Goal: Task Accomplishment & Management: Complete application form

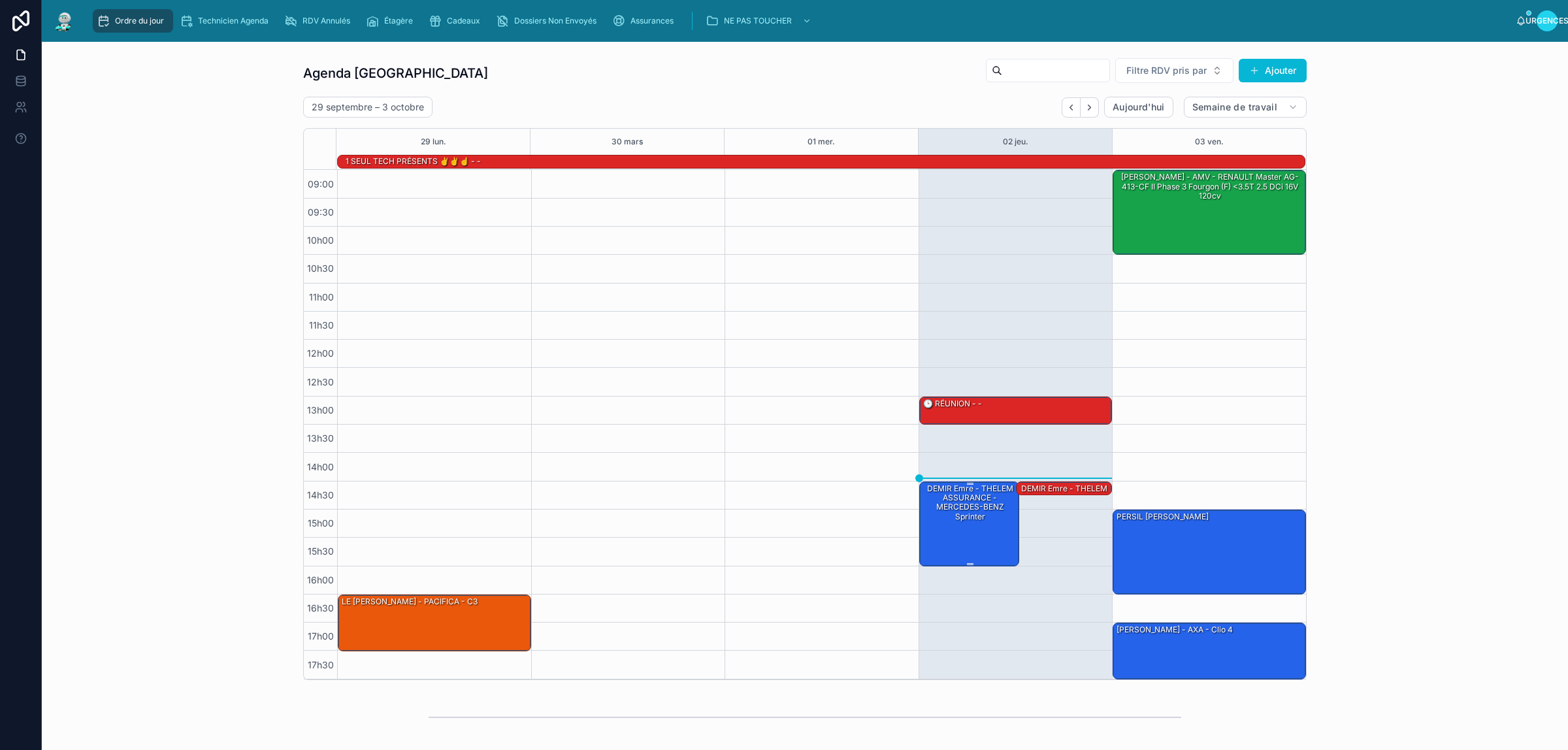
click at [936, 531] on div "DEMIR Emre - THELEM ASSURANCE - MERCEDES-BENZ Sprinter" at bounding box center [971, 523] width 97 height 82
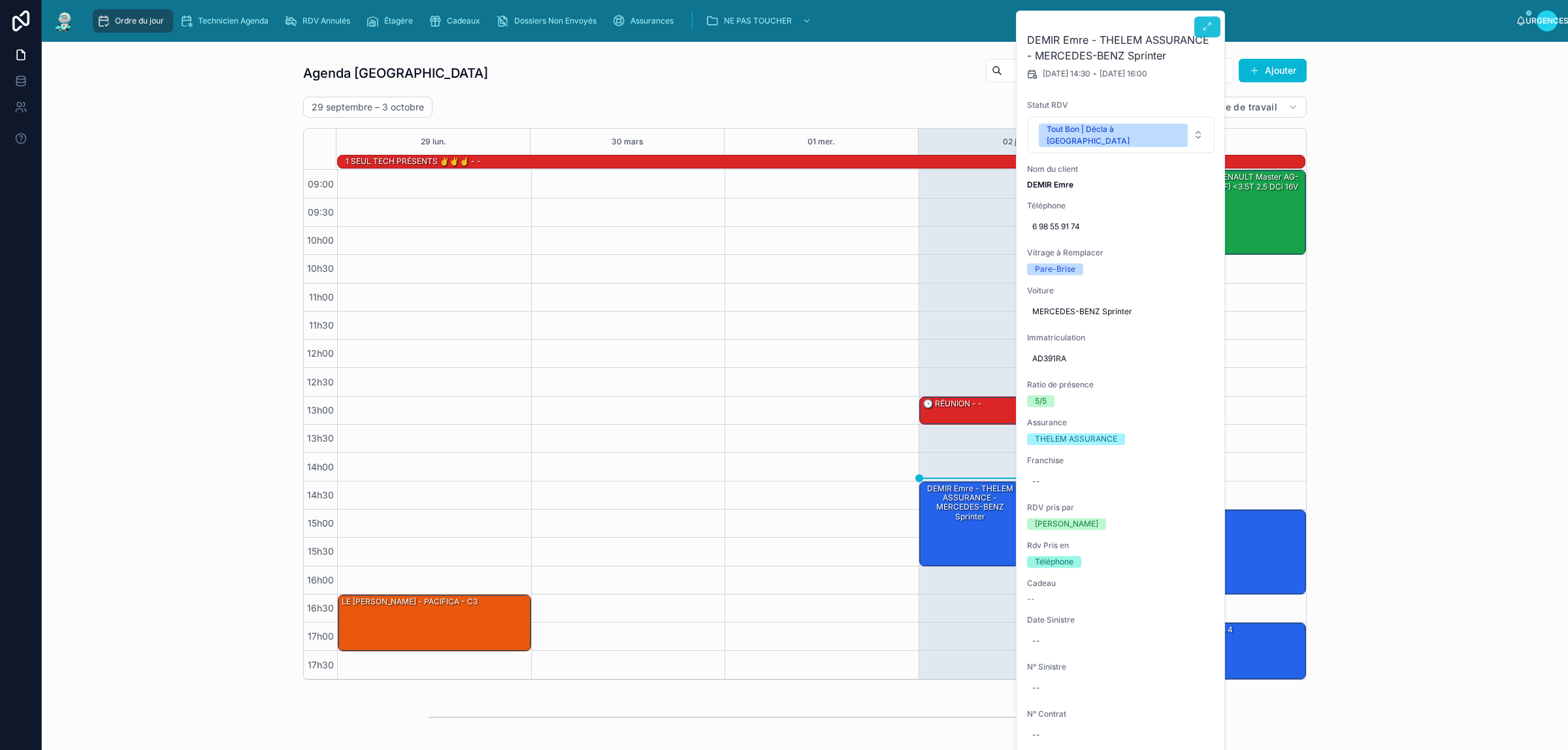
click at [1201, 22] on button at bounding box center [1207, 27] width 26 height 21
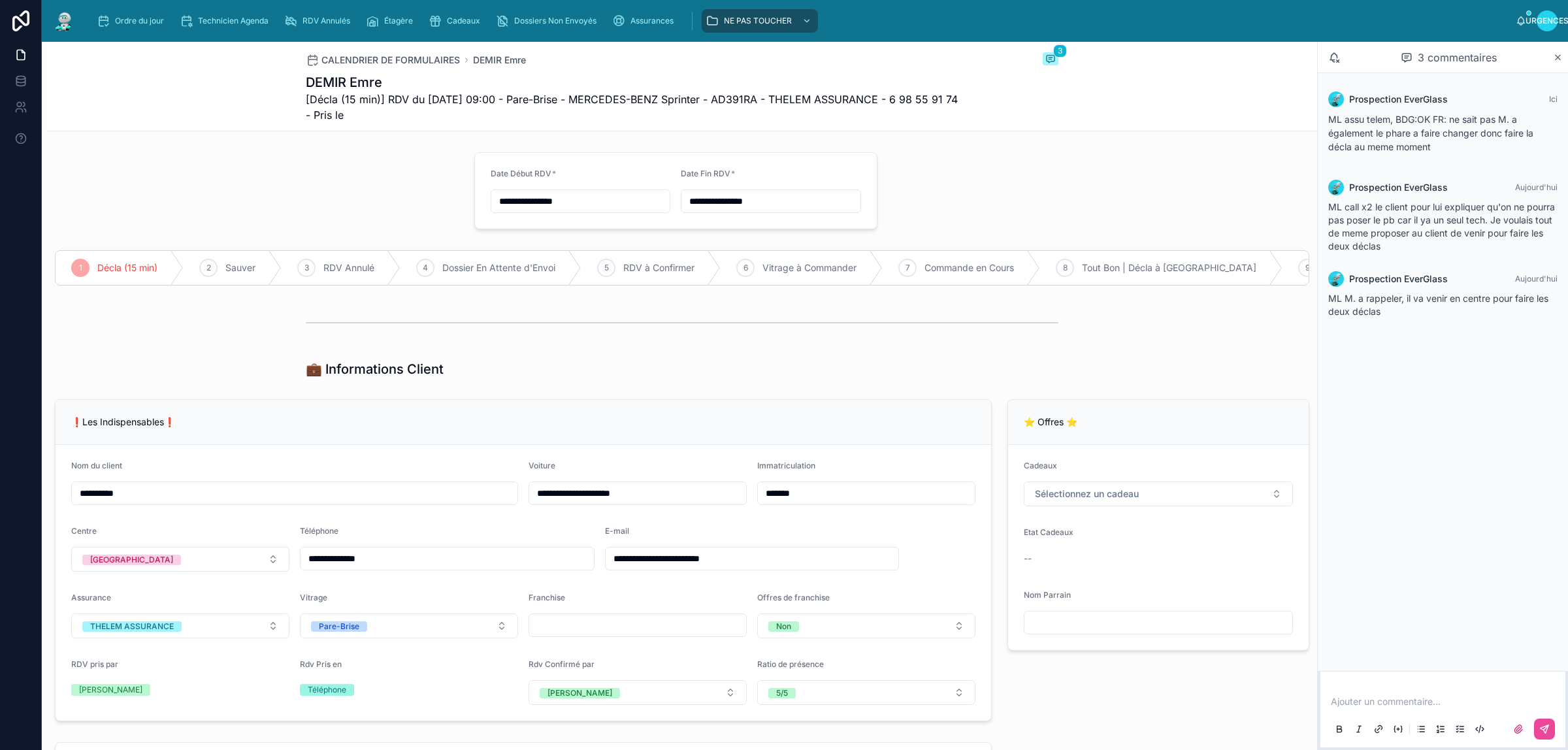
type input "**********"
click at [145, 24] on font "Ordre du jour" at bounding box center [140, 20] width 49 height 10
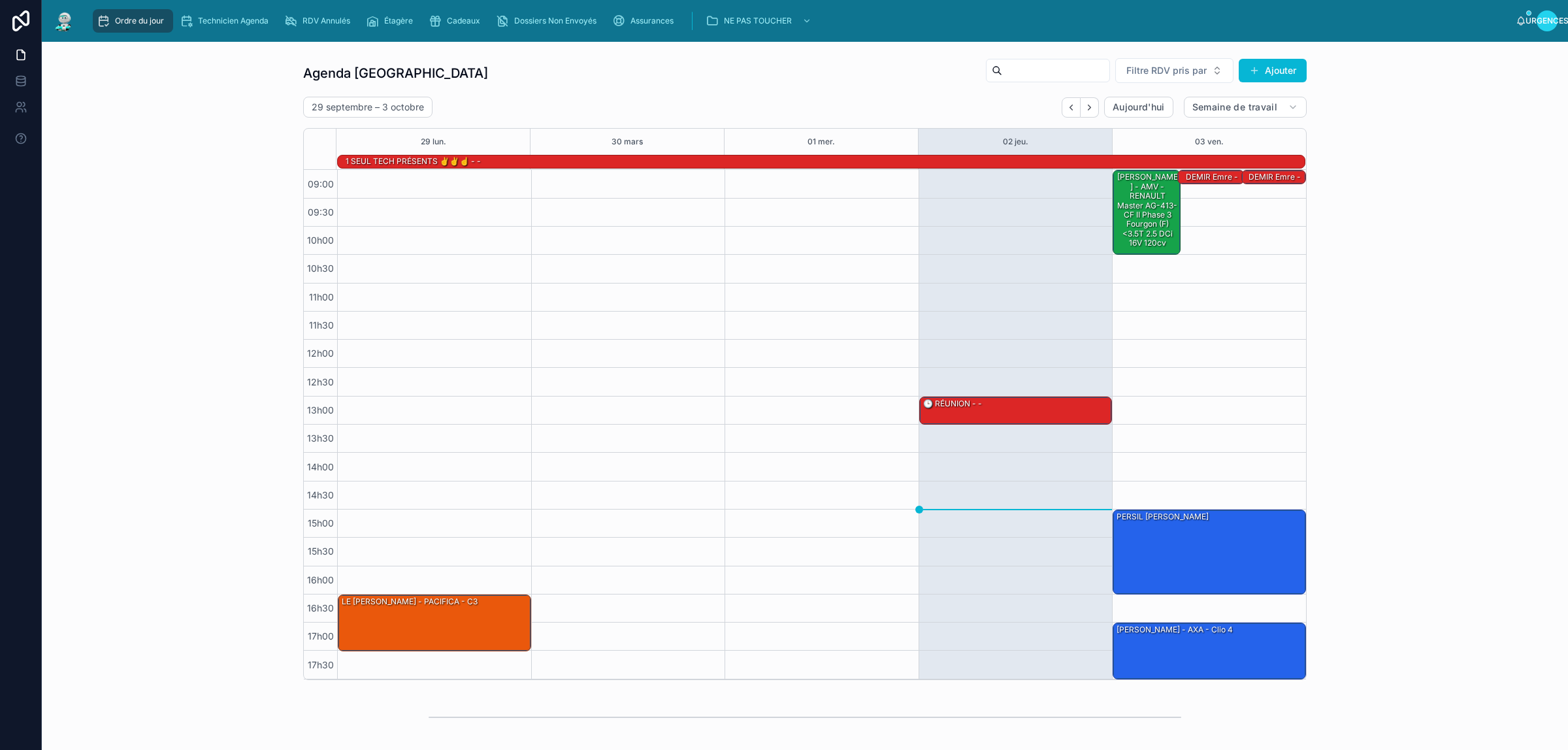
drag, startPoint x: 115, startPoint y: 74, endPoint x: 125, endPoint y: 74, distance: 10.0
click at [114, 74] on div "Agenda Rennes Filtre RDV pris par Ajouter [DATE] – [DATE] [DATE] Semaine de tra…" at bounding box center [805, 368] width 1506 height 633
